Goal: Task Accomplishment & Management: Use online tool/utility

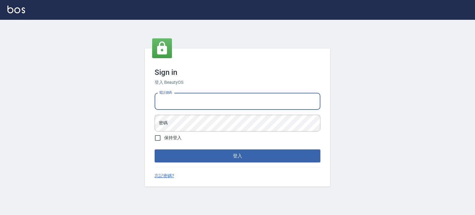
click at [223, 107] on input "電話號碼" at bounding box center [238, 101] width 166 height 17
type input "0977239969"
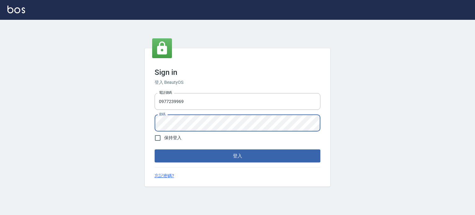
click at [155, 149] on button "登入" at bounding box center [238, 155] width 166 height 13
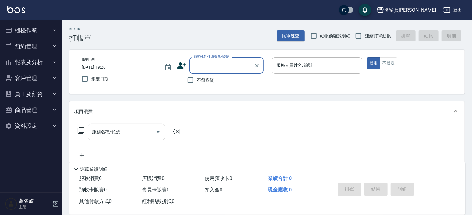
type input "ㄣ"
click at [185, 80] on input "不留客資" at bounding box center [190, 80] width 13 height 13
checkbox input "true"
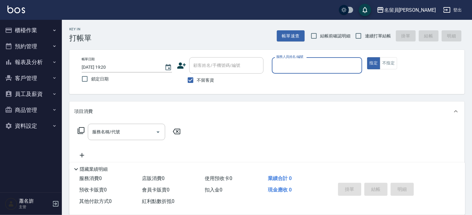
type input "ㄣ"
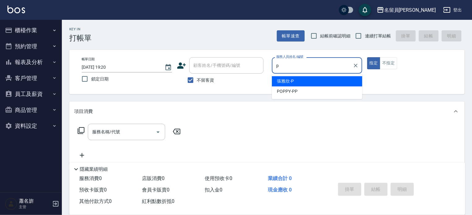
type input "[PERSON_NAME]"
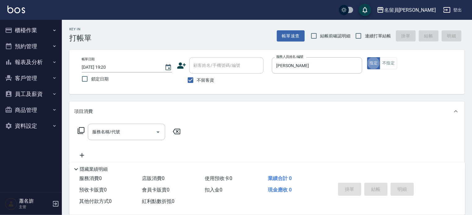
type button "true"
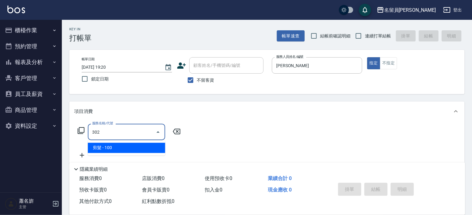
type input "剪髮(302)"
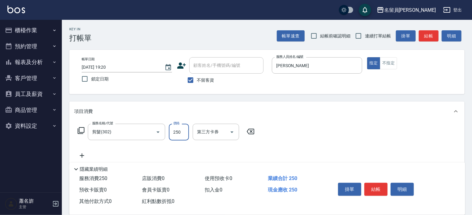
type input "250"
click at [381, 193] on button "結帳" at bounding box center [375, 189] width 23 height 13
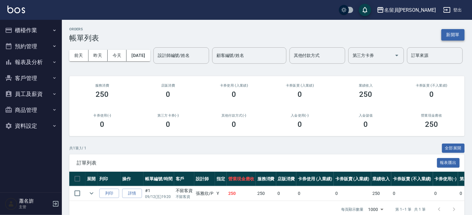
click at [449, 31] on button "新開單" at bounding box center [452, 34] width 23 height 11
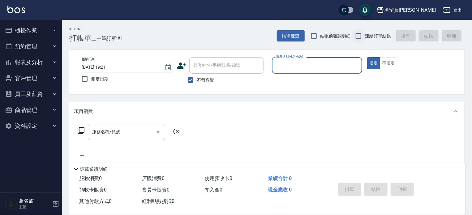
click at [361, 36] on input "連續打單結帳" at bounding box center [358, 35] width 13 height 13
checkbox input "true"
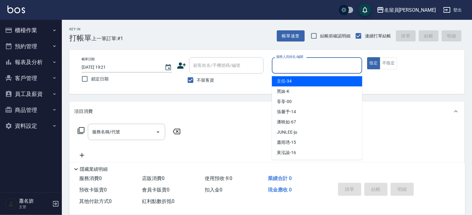
click at [332, 68] on input "服務人員姓名/編號" at bounding box center [317, 65] width 85 height 11
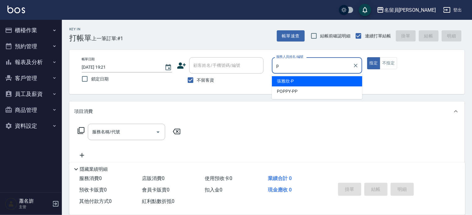
type input "[PERSON_NAME]"
type button "true"
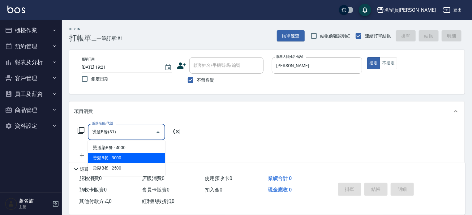
type input "燙髮B餐(31)"
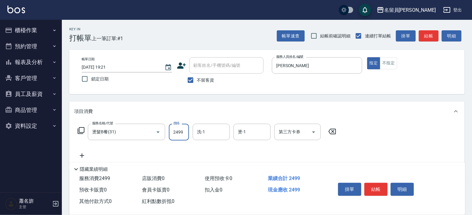
type input "2499"
type input "[PERSON_NAME]-17"
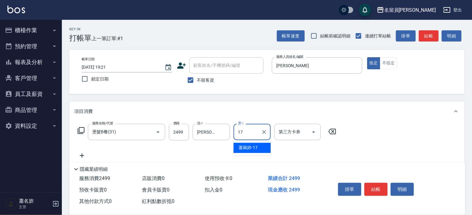
type input "[PERSON_NAME]-17"
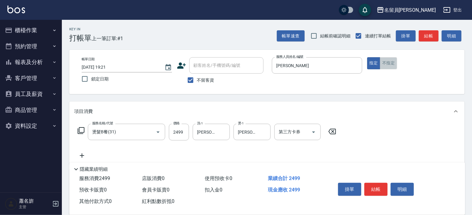
click at [382, 61] on button "不指定" at bounding box center [388, 63] width 17 height 12
drag, startPoint x: 374, startPoint y: 189, endPoint x: 369, endPoint y: 178, distance: 12.2
click at [374, 188] on button "結帳" at bounding box center [375, 189] width 23 height 13
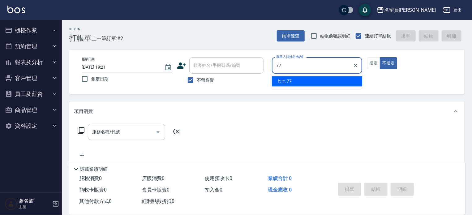
type input "七七-77"
type button "false"
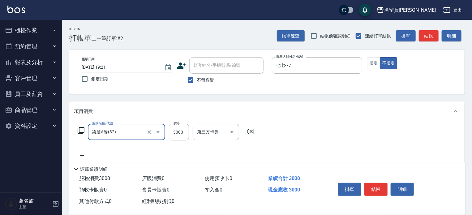
type input "染髮A餐(32)"
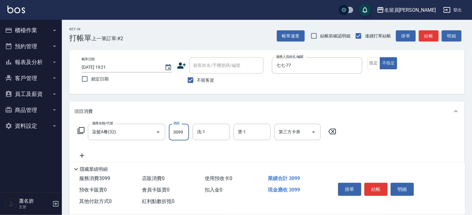
type input "3099"
type input "[PERSON_NAME]-17"
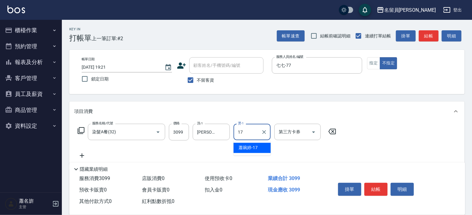
type input "[PERSON_NAME]-17"
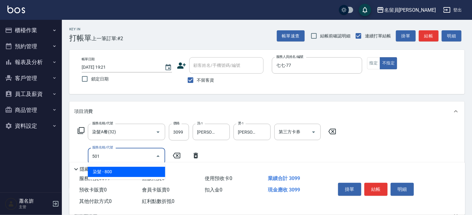
type input "染髮(501)"
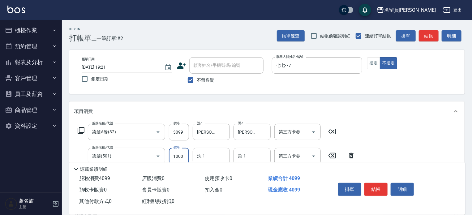
type input "1000"
type input "[PERSON_NAME]-17"
click at [374, 57] on button "指定" at bounding box center [373, 63] width 13 height 12
click at [376, 184] on button "結帳" at bounding box center [375, 189] width 23 height 13
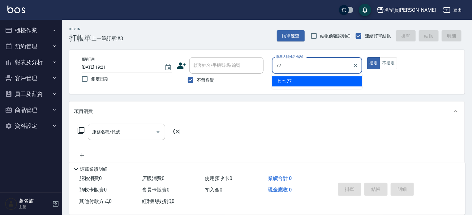
type input "七七-77"
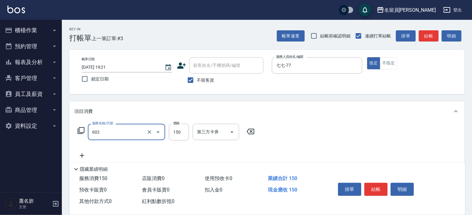
type input "一般洗髮(602)"
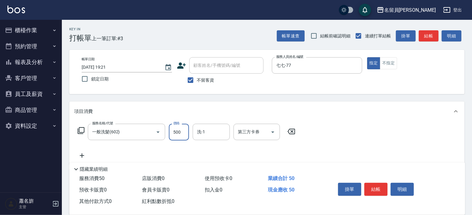
type input "500"
drag, startPoint x: 385, startPoint y: 186, endPoint x: 380, endPoint y: 180, distance: 7.1
click at [384, 185] on button "結帳" at bounding box center [375, 189] width 23 height 13
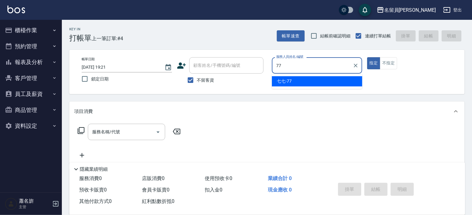
type input "七七-77"
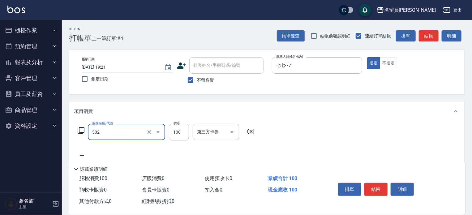
type input "剪髮(302)"
type input "250"
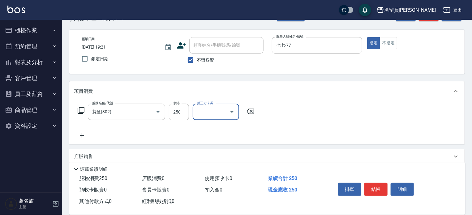
scroll to position [31, 0]
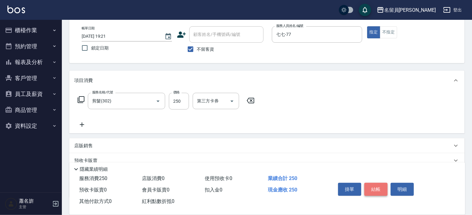
click at [376, 190] on button "結帳" at bounding box center [375, 189] width 23 height 13
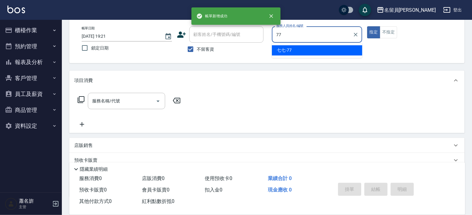
type input "七七-77"
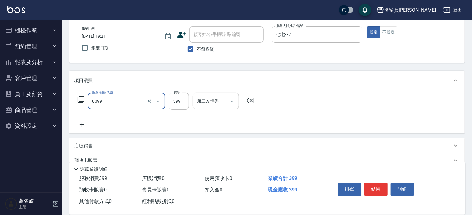
type input "海鹽SPA(0399)"
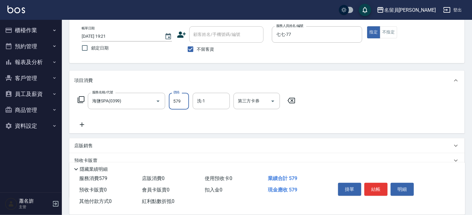
type input "579"
type input "[PERSON_NAME]-17"
click at [389, 32] on button "不指定" at bounding box center [388, 32] width 17 height 12
click at [375, 186] on button "結帳" at bounding box center [375, 189] width 23 height 13
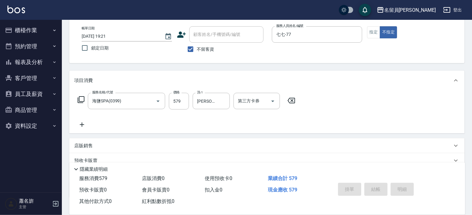
type input "[DATE] 19:22"
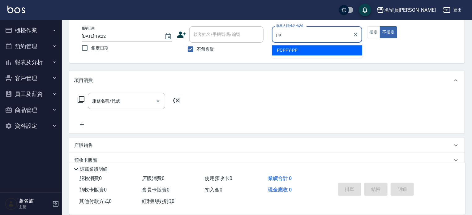
type input "POPPY-PP"
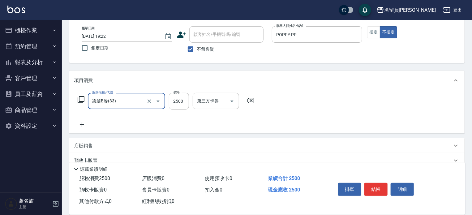
type input "染髮B餐(33)"
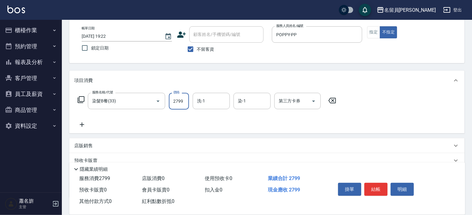
type input "2799"
click at [377, 187] on button "結帳" at bounding box center [375, 189] width 23 height 13
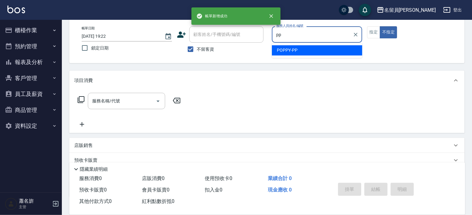
type input "POPPY-PP"
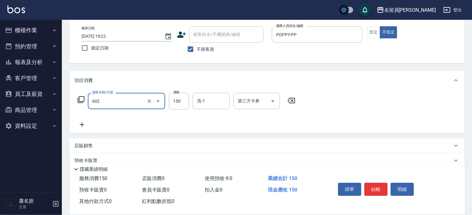
type input "一般洗髮(602)"
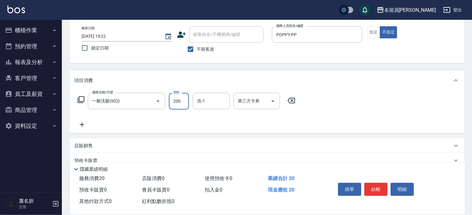
type input "200"
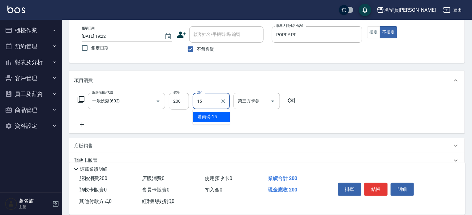
type input "[PERSON_NAME]-15"
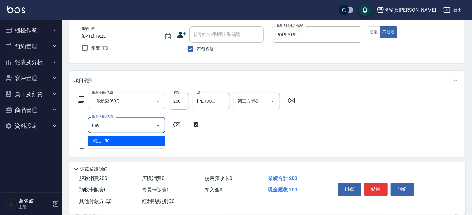
type input "精油(889)"
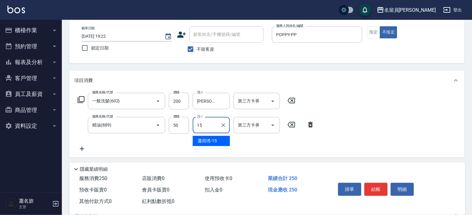
type input "[PERSON_NAME]-15"
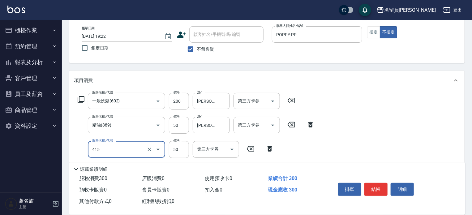
type input "瞬間保養(415)"
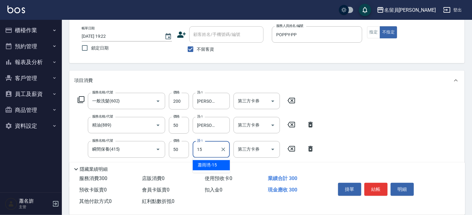
type input "[PERSON_NAME]-15"
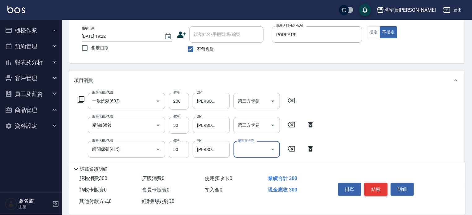
click at [376, 188] on button "結帳" at bounding box center [375, 189] width 23 height 13
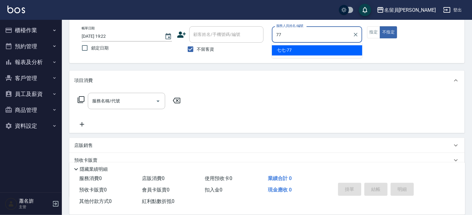
type input "七七-77"
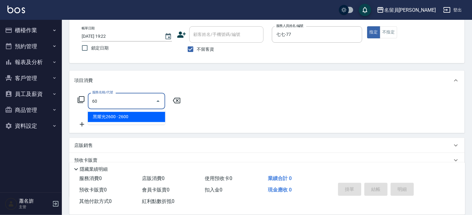
type input "602"
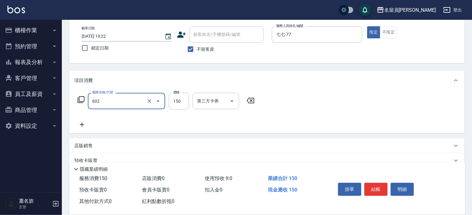
type input "一般洗髮(602)"
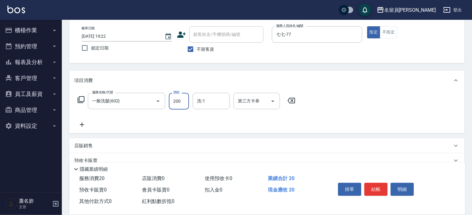
type input "200"
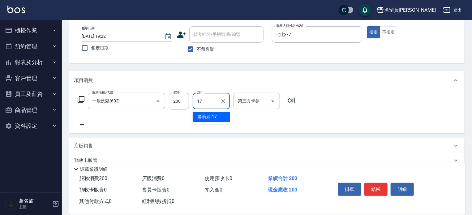
type input "[PERSON_NAME]-17"
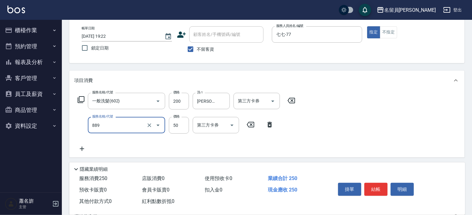
type input "精油(889)"
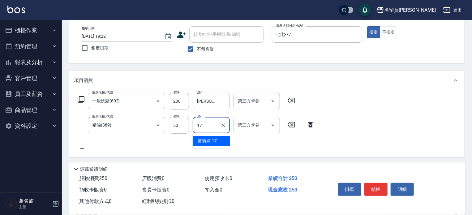
type input "[PERSON_NAME]-17"
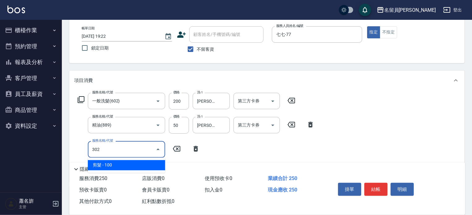
type input "剪髮(302)"
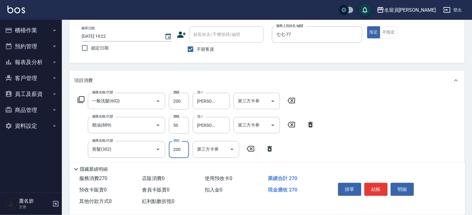
type input "200"
drag, startPoint x: 374, startPoint y: 190, endPoint x: 374, endPoint y: 186, distance: 4.0
click at [374, 190] on button "結帳" at bounding box center [375, 189] width 23 height 13
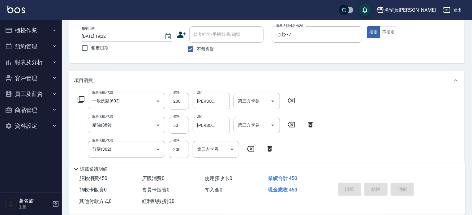
type input "[DATE] 19:24"
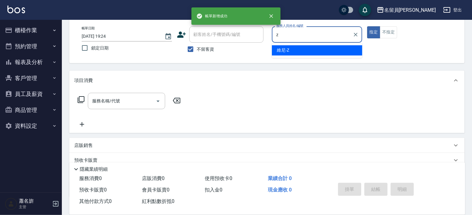
type input "維尼-Z"
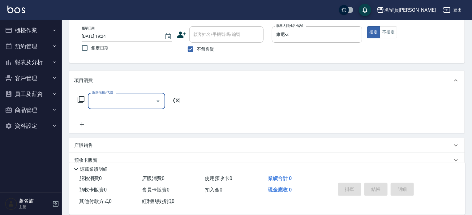
type input "5"
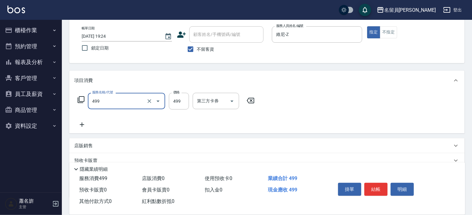
type input "去角質洗髮(499)"
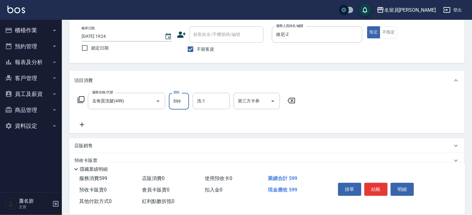
type input "599"
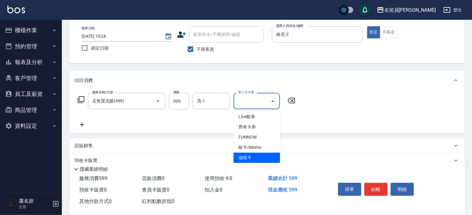
type input "儲值卡"
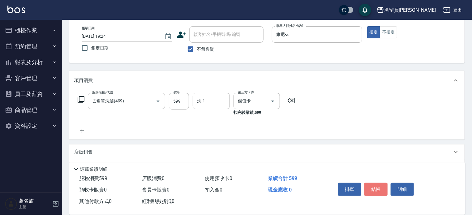
click at [384, 186] on button "結帳" at bounding box center [375, 189] width 23 height 13
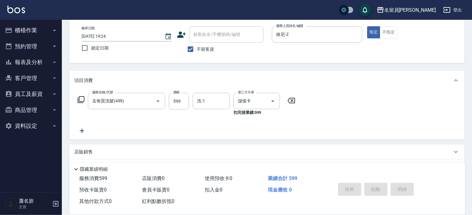
type input "[DATE] 19:25"
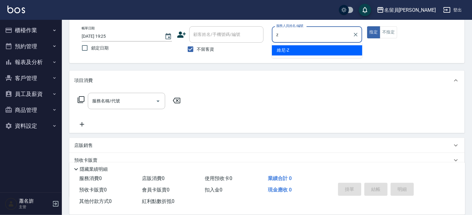
type input "維尼-Z"
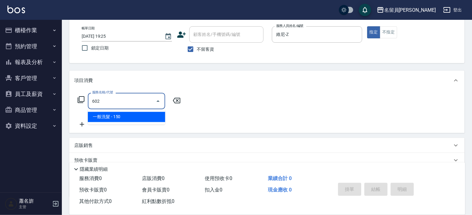
type input "一般洗髮(602)"
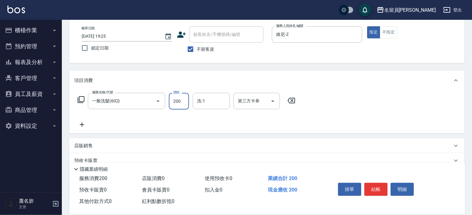
type input "200"
type input "[PERSON_NAME]-45"
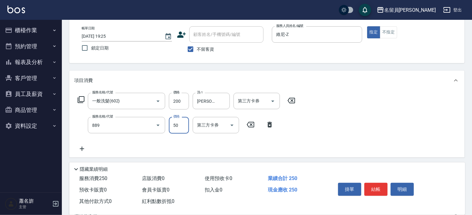
type input "精油(889)"
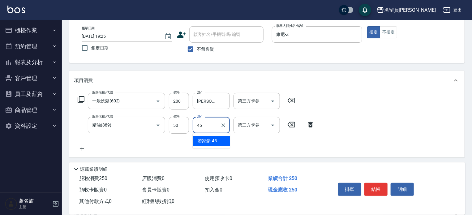
type input "[PERSON_NAME]-45"
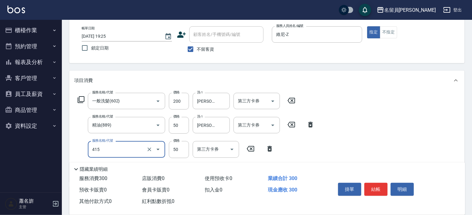
type input "瞬間保養(415)"
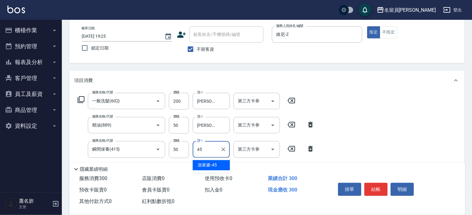
type input "[PERSON_NAME]-45"
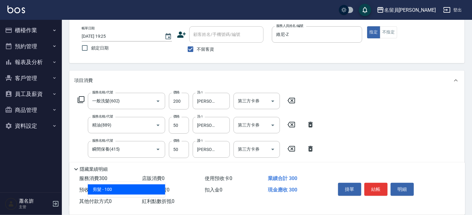
type input "剪髮(302)"
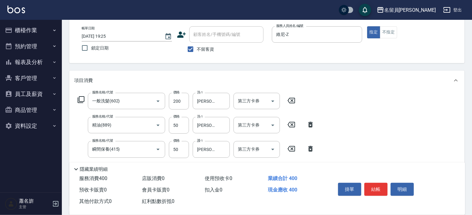
click at [396, 33] on button "不指定" at bounding box center [388, 32] width 17 height 12
click at [379, 189] on button "結帳" at bounding box center [375, 189] width 23 height 13
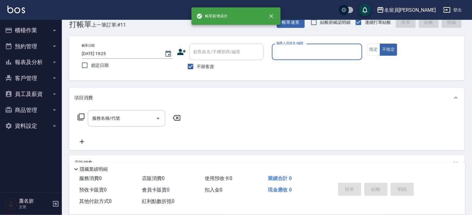
scroll to position [0, 0]
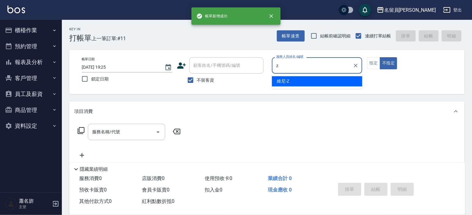
type input "維尼-Z"
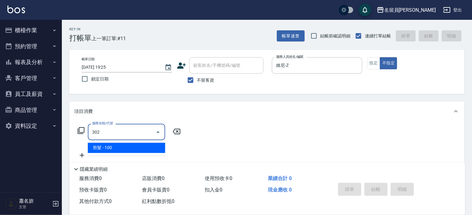
type input "剪髮(302)"
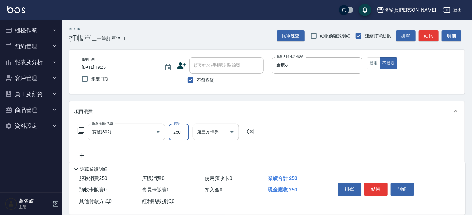
type input "250"
click at [378, 63] on button "指定" at bounding box center [373, 63] width 13 height 12
click at [378, 187] on button "結帳" at bounding box center [375, 189] width 23 height 13
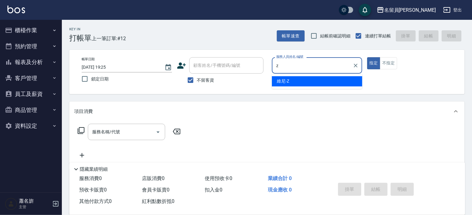
type input "維尼-Z"
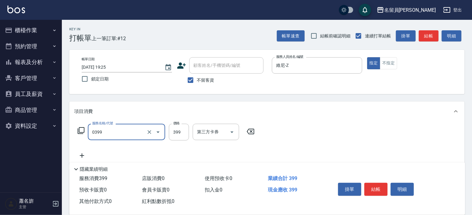
type input "海鹽SPA(0399)"
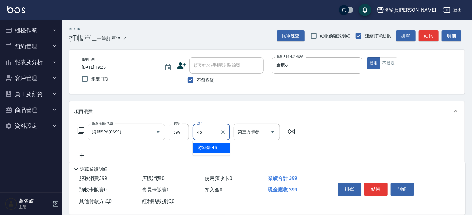
type input "[PERSON_NAME]-45"
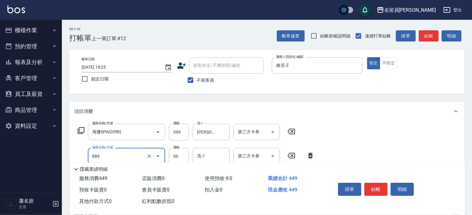
type input "精油(889)"
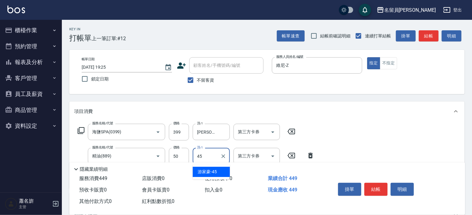
type input "[PERSON_NAME]-45"
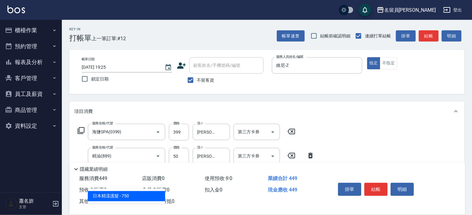
type input "日本精漾護髮(750)"
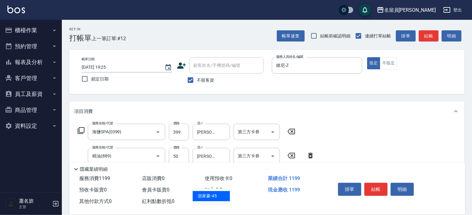
type input "[PERSON_NAME]-45"
click at [382, 186] on button "結帳" at bounding box center [375, 189] width 23 height 13
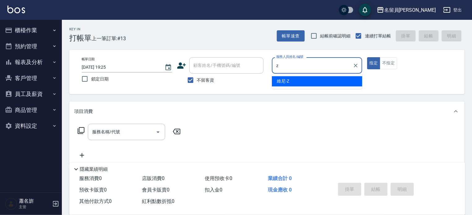
type input "維尼-Z"
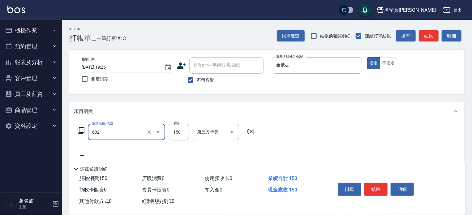
type input "一般洗髮(602)"
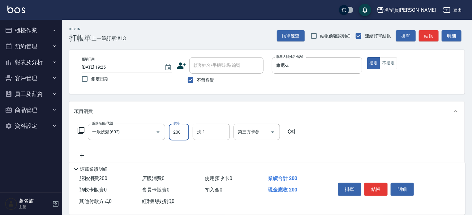
type input "200"
type input "[PERSON_NAME]-45"
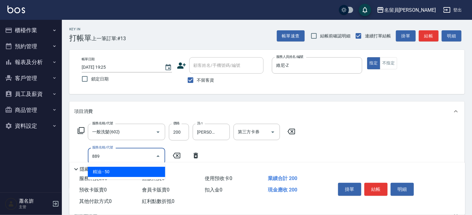
type input "精油(889)"
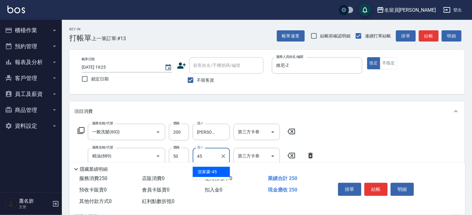
type input "[PERSON_NAME]-45"
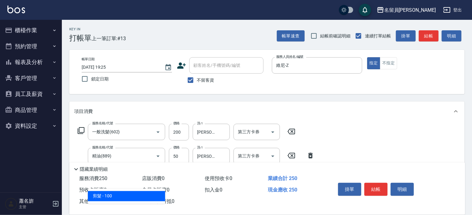
type input "剪髮(302)"
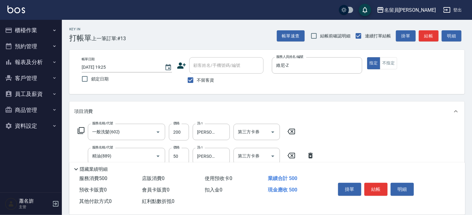
type input "250"
click at [369, 185] on button "結帳" at bounding box center [375, 189] width 23 height 13
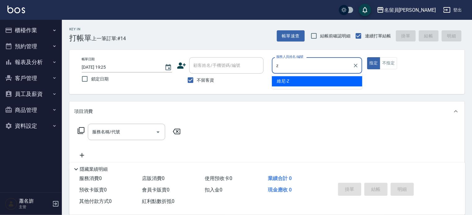
type input "維尼-Z"
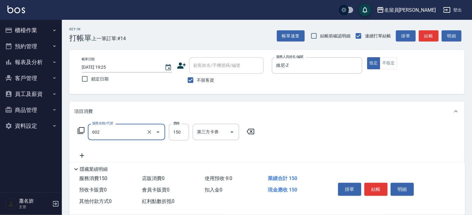
type input "一般洗髮(602)"
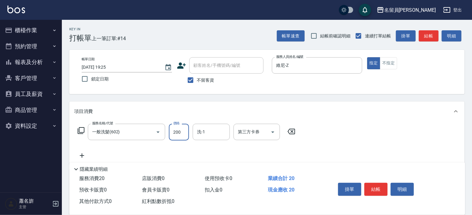
type input "200"
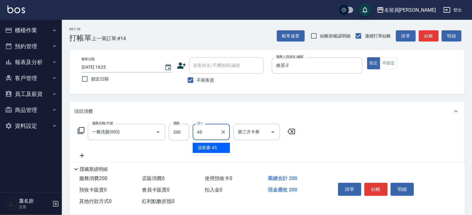
type input "[PERSON_NAME]-45"
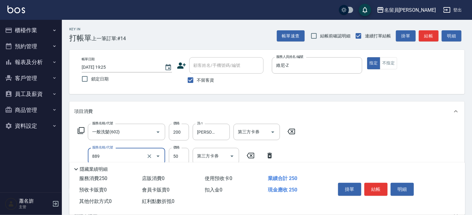
type input "精油(889)"
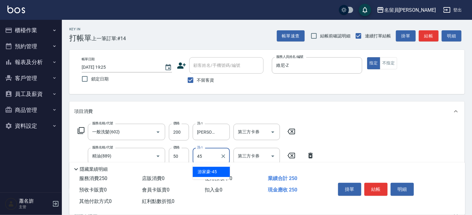
type input "[PERSON_NAME]-45"
type input "剪髮(302)"
type input "130"
type input "瞬間保養(415)"
type input "[PERSON_NAME]-45"
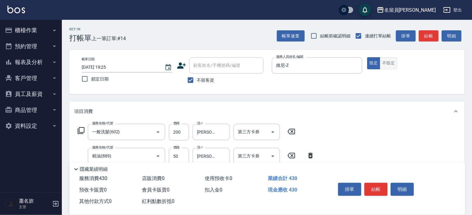
click at [386, 61] on button "不指定" at bounding box center [388, 63] width 17 height 12
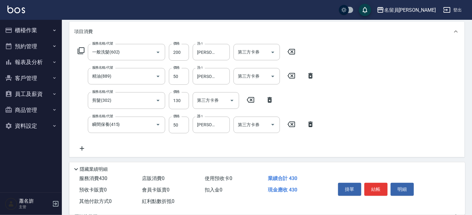
scroll to position [93, 0]
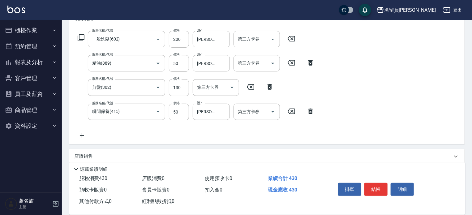
drag, startPoint x: 381, startPoint y: 191, endPoint x: 384, endPoint y: 178, distance: 13.2
click at [382, 190] on button "結帳" at bounding box center [375, 189] width 23 height 13
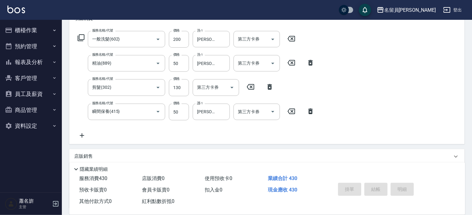
type input "[DATE] 19:26"
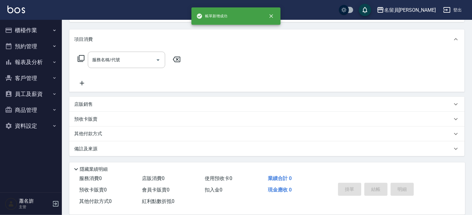
scroll to position [0, 0]
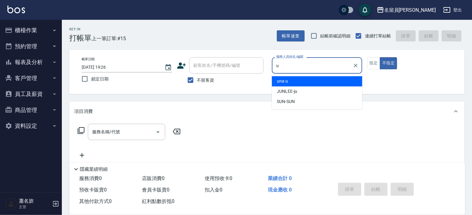
type input "una-u"
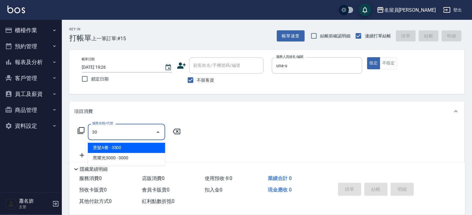
type input "302"
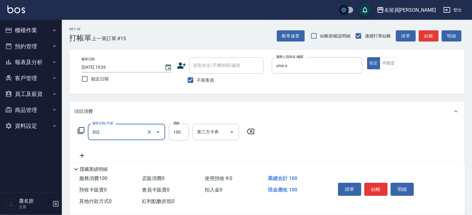
type input "剪髮(302)"
type input "400"
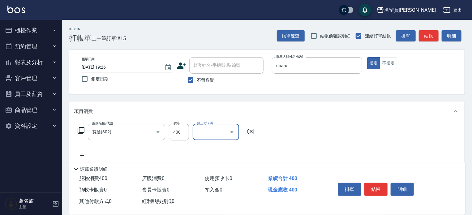
click at [382, 180] on div "掛單 結帳 明細" at bounding box center [376, 189] width 81 height 19
click at [380, 186] on button "結帳" at bounding box center [375, 189] width 23 height 13
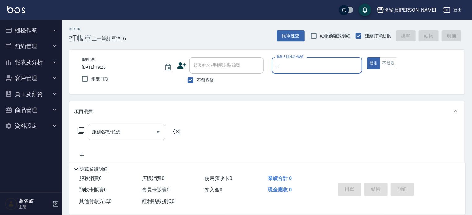
type input "una-u"
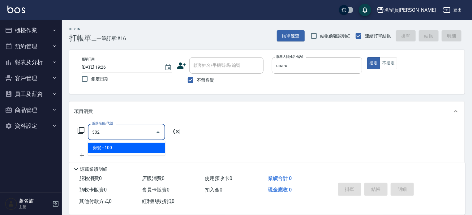
type input "剪髮(302)"
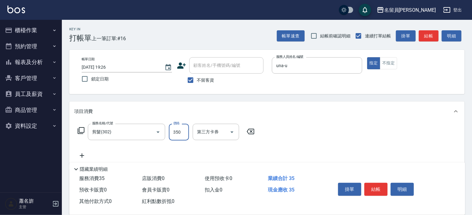
type input "350"
click at [380, 193] on button "結帳" at bounding box center [375, 189] width 23 height 13
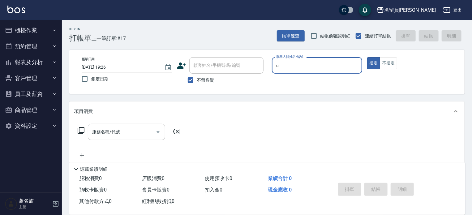
type input "una-u"
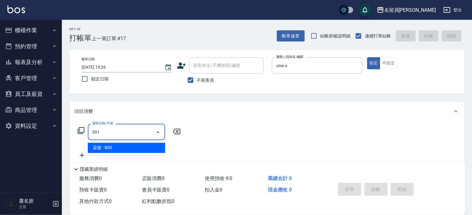
type input "染髮(501)"
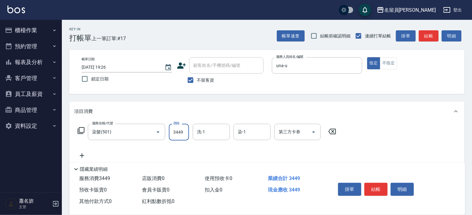
type input "3449"
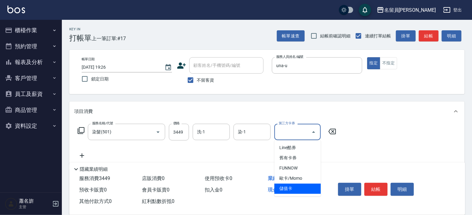
type input "儲值卡"
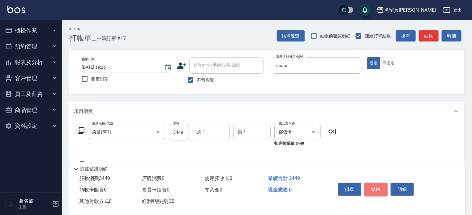
click at [381, 189] on button "結帳" at bounding box center [375, 189] width 23 height 13
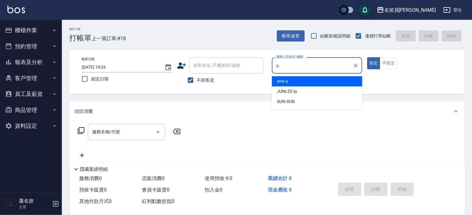
type input "una-u"
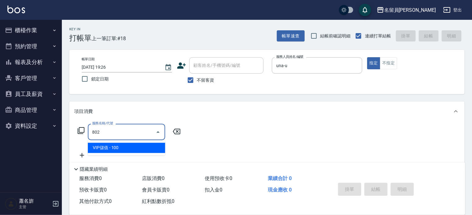
type input "VIP儲值(802)"
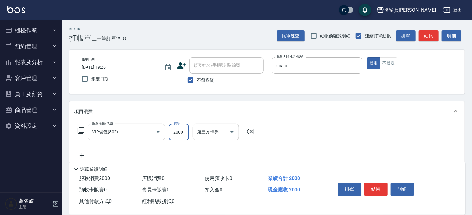
type input "2000"
click at [376, 183] on button "結帳" at bounding box center [375, 189] width 23 height 13
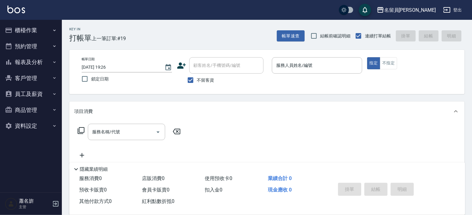
click at [297, 42] on div "帳單速查 結帳前確認明細 連續打單結帳 掛單 結帳 明細" at bounding box center [371, 35] width 188 height 13
click at [293, 36] on button "帳單速查" at bounding box center [291, 35] width 28 height 11
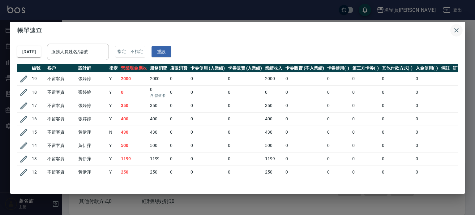
click at [458, 31] on icon "button" at bounding box center [456, 30] width 7 height 7
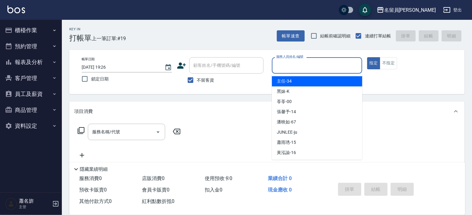
click at [297, 67] on input "服務人員姓名/編號" at bounding box center [317, 65] width 85 height 11
type input "una-u"
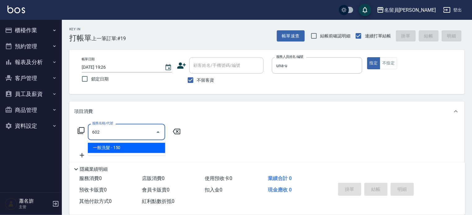
type input "一般洗髮(602)"
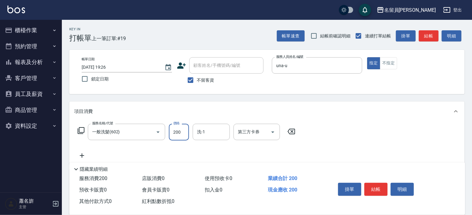
type input "200"
type input "0"
type input "[PERSON_NAME]-17"
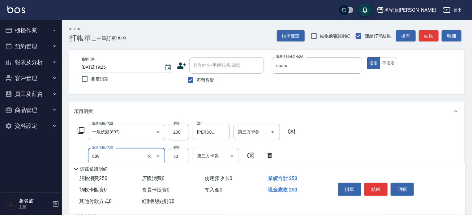
type input "精油(889)"
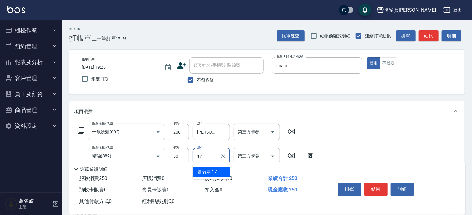
type input "[PERSON_NAME]-17"
type input "剪髮(302)"
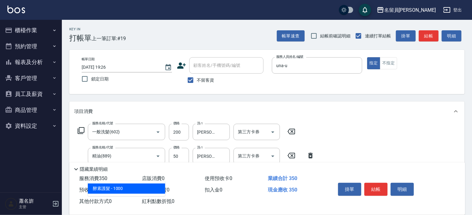
type input "酵素護髮(1000)"
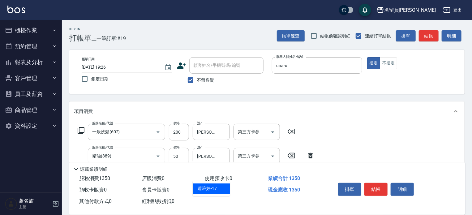
type input "[PERSON_NAME]-17"
click at [368, 187] on button "結帳" at bounding box center [375, 189] width 23 height 13
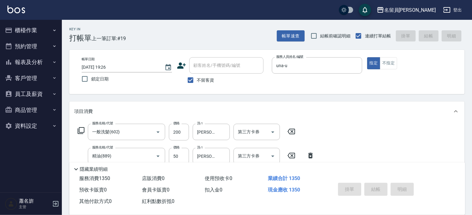
type input "[DATE] 19:27"
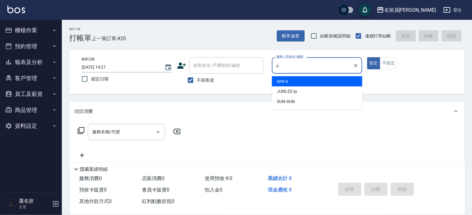
type input "una-u"
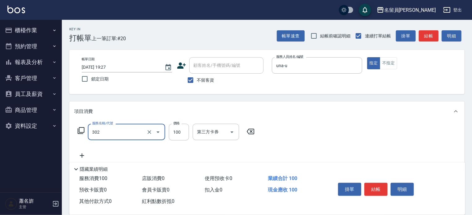
type input "剪髮(302)"
type input "300"
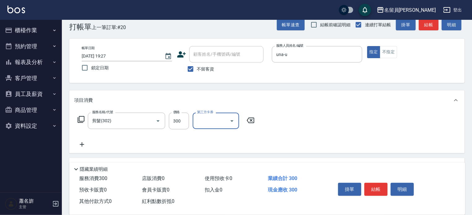
scroll to position [31, 0]
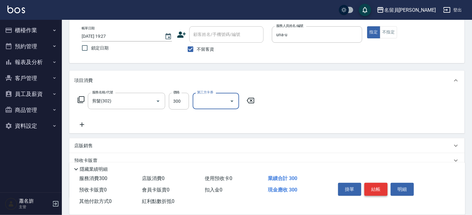
click at [382, 189] on button "結帳" at bounding box center [375, 189] width 23 height 13
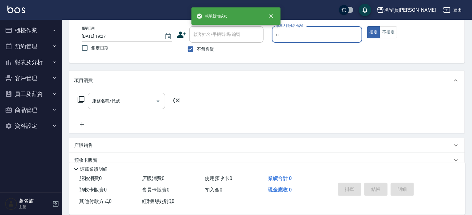
type input "una-u"
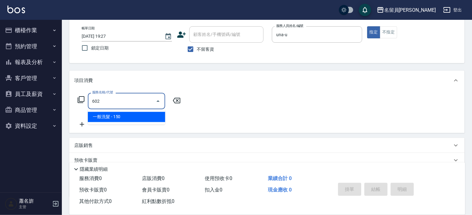
type input "一般洗髮(602)"
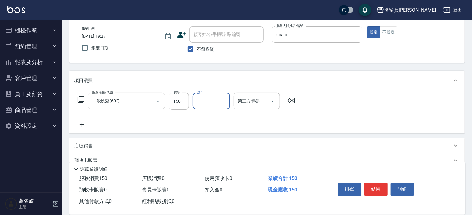
type input "2"
type input "\17"
click at [184, 101] on input "150" at bounding box center [179, 101] width 20 height 17
type input "200"
type input "[PERSON_NAME]-17"
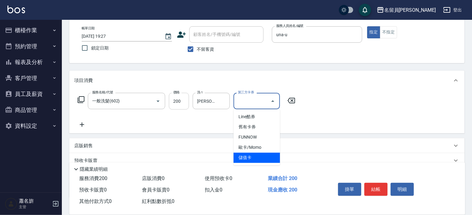
type input "儲值卡"
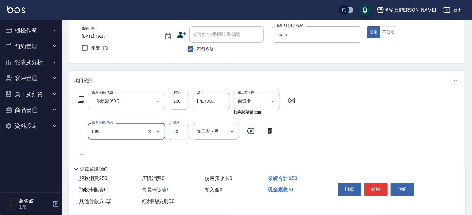
type input "精油(889)"
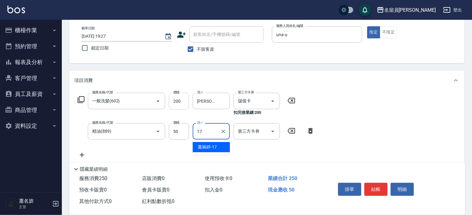
type input "[PERSON_NAME]-17"
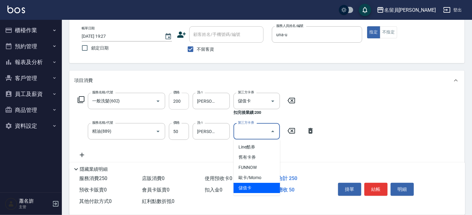
type input "儲值卡"
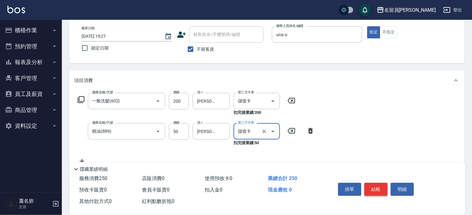
click at [369, 184] on button "結帳" at bounding box center [375, 189] width 23 height 13
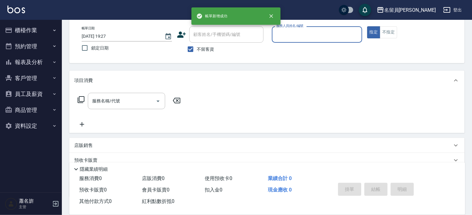
scroll to position [0, 0]
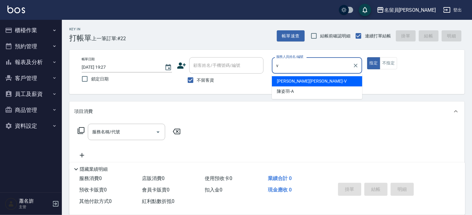
type input "[PERSON_NAME][PERSON_NAME]-V"
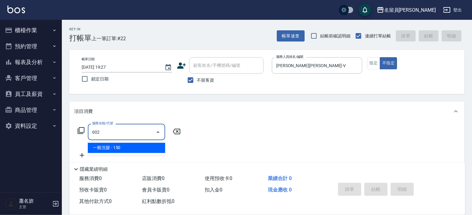
type input "一般洗髮(602)"
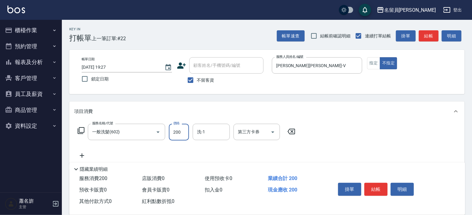
type input "200"
type input "[PERSON_NAME]-15"
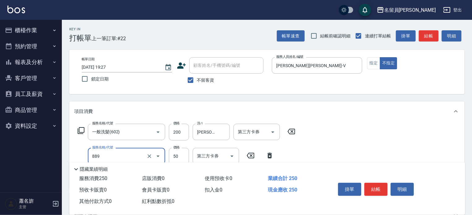
type input "精油(889)"
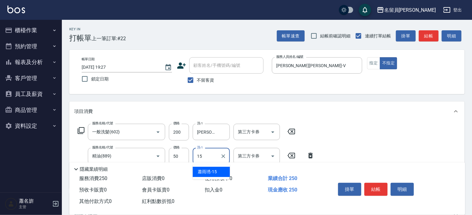
type input "[PERSON_NAME]-15"
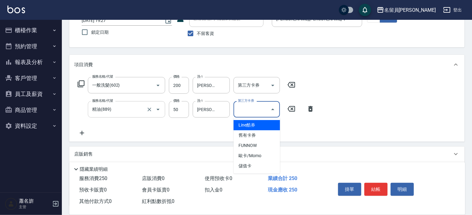
scroll to position [62, 0]
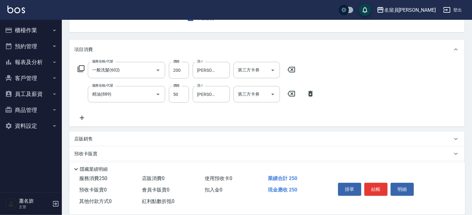
click at [82, 119] on icon at bounding box center [82, 118] width 4 height 4
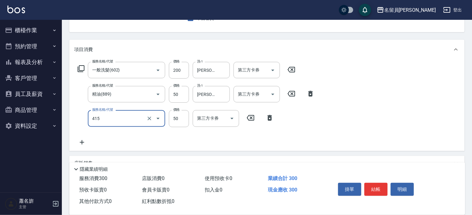
type input "瞬間保養(415)"
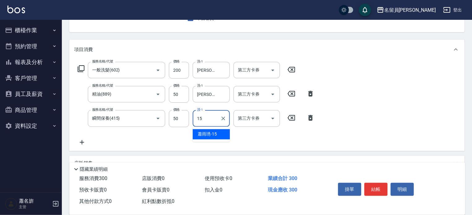
type input "[PERSON_NAME]-15"
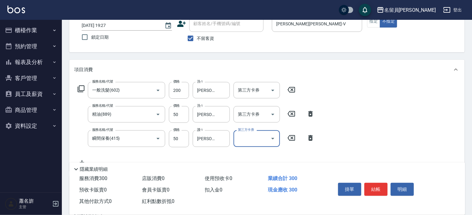
scroll to position [0, 0]
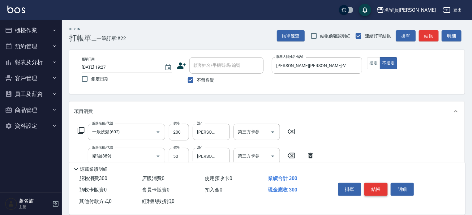
click at [379, 190] on button "結帳" at bounding box center [375, 189] width 23 height 13
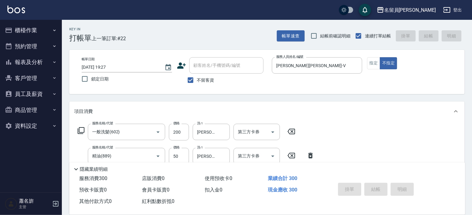
type input "[DATE] 19:28"
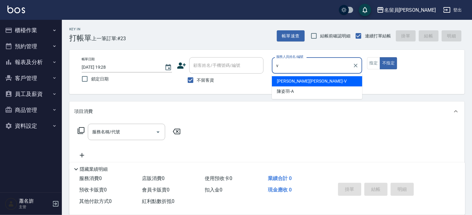
type input "[PERSON_NAME][PERSON_NAME]-V"
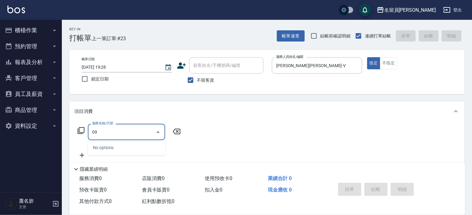
type input "0"
type input "海鹽SPA(0399)"
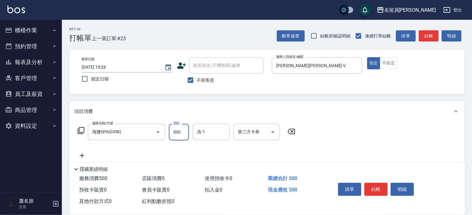
type input "500"
type input "[PERSON_NAME]-15"
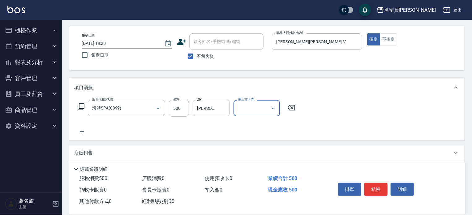
scroll to position [31, 0]
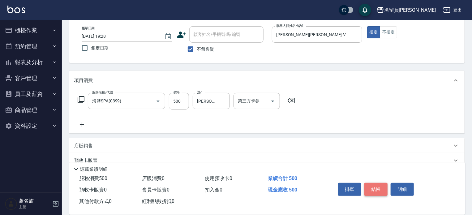
click at [374, 184] on button "結帳" at bounding box center [375, 189] width 23 height 13
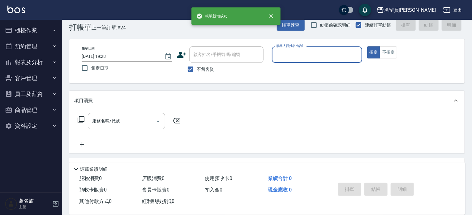
scroll to position [0, 0]
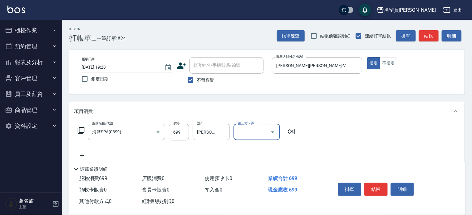
click at [370, 199] on div "掛單 結帳 明細" at bounding box center [376, 189] width 81 height 19
click at [373, 191] on button "結帳" at bounding box center [375, 189] width 23 height 13
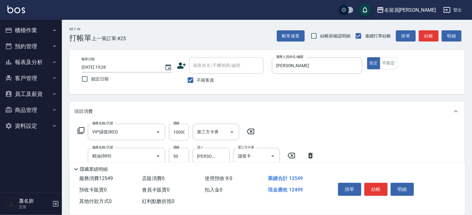
scroll to position [31, 0]
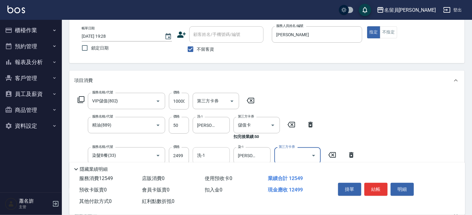
click at [200, 155] on input "洗-1" at bounding box center [211, 155] width 32 height 11
click at [376, 189] on button "結帳" at bounding box center [375, 189] width 23 height 13
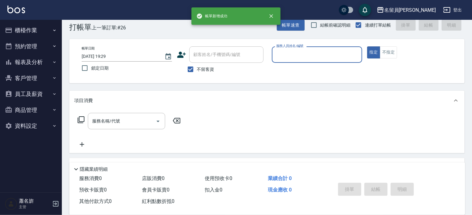
scroll to position [0, 0]
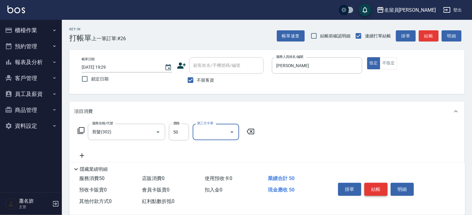
click at [376, 185] on button "結帳" at bounding box center [375, 189] width 23 height 13
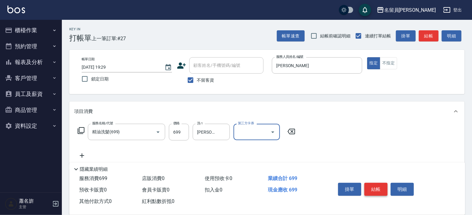
click at [376, 185] on button "結帳" at bounding box center [375, 189] width 23 height 13
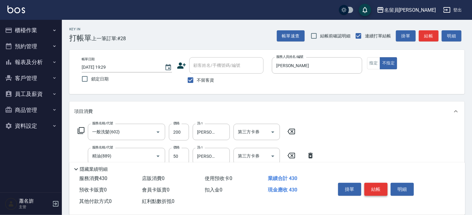
click at [381, 195] on div "掛單 結帳 明細" at bounding box center [376, 189] width 81 height 19
click at [382, 192] on button "結帳" at bounding box center [375, 189] width 23 height 13
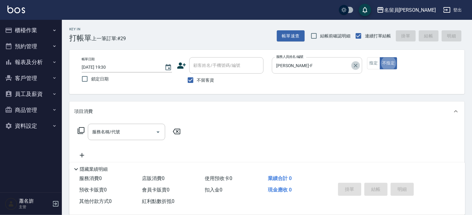
click at [355, 67] on icon "Clear" at bounding box center [356, 65] width 6 height 6
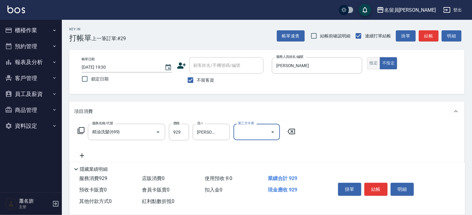
click at [367, 62] on button "指定" at bounding box center [373, 63] width 13 height 12
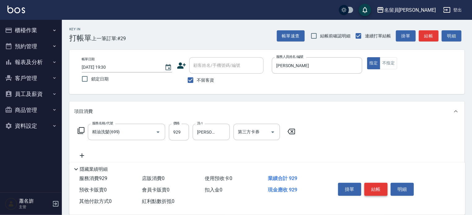
click at [379, 190] on button "結帳" at bounding box center [375, 189] width 23 height 13
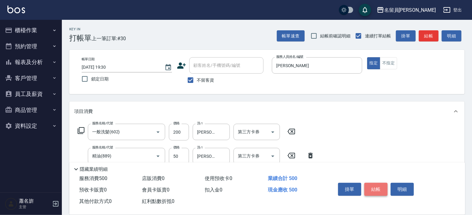
click at [373, 187] on button "結帳" at bounding box center [375, 189] width 23 height 13
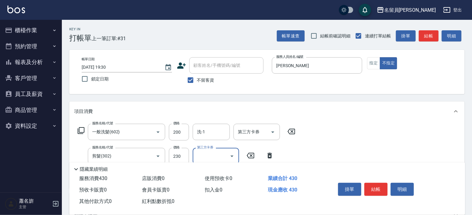
click at [372, 183] on button "結帳" at bounding box center [375, 189] width 23 height 13
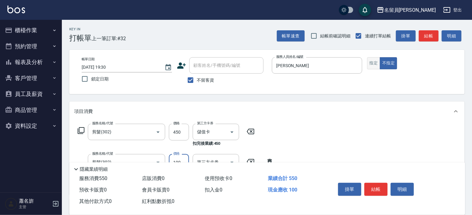
click at [370, 63] on button "指定" at bounding box center [373, 63] width 13 height 12
click at [383, 183] on button "結帳" at bounding box center [375, 189] width 23 height 13
